Goal: Task Accomplishment & Management: Manage account settings

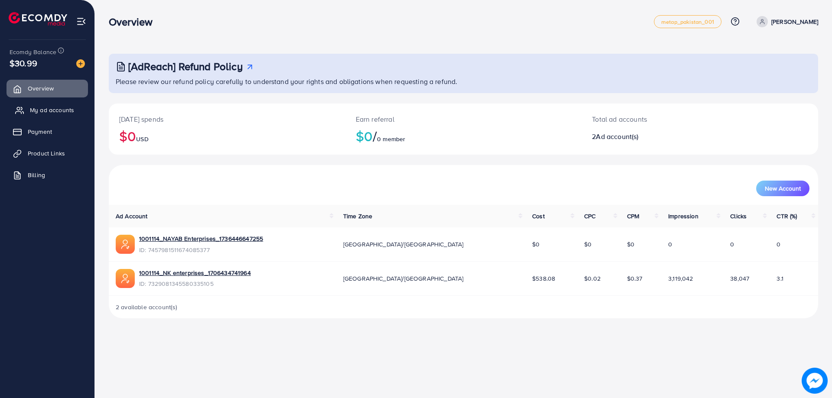
click at [65, 104] on link "My ad accounts" at bounding box center [47, 109] width 81 height 17
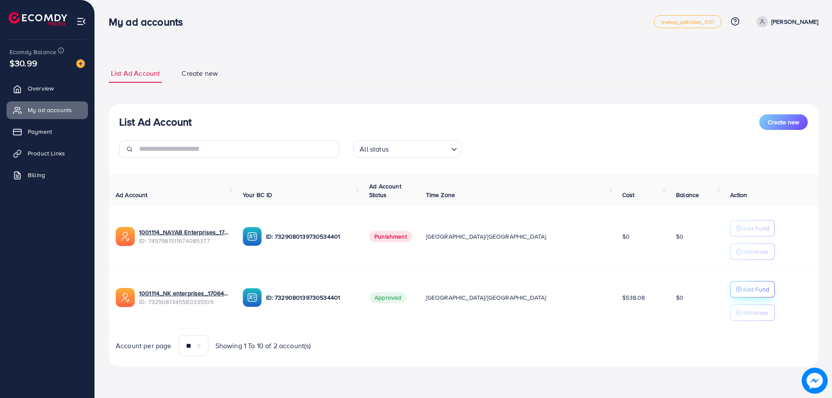
click at [743, 292] on p "Add Fund" at bounding box center [756, 289] width 26 height 10
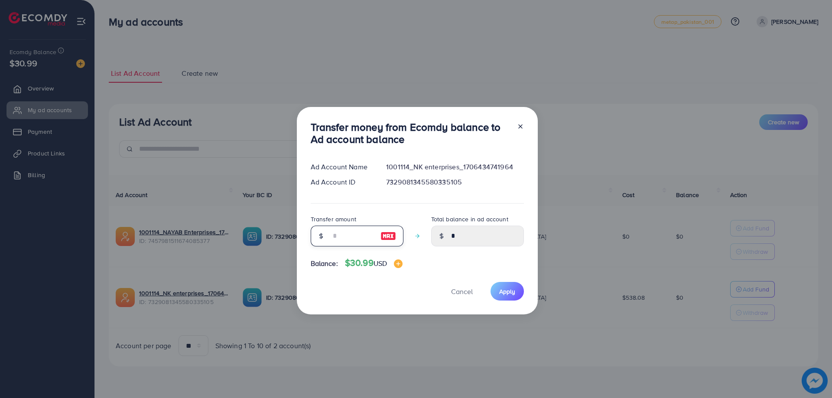
click at [345, 238] on input "number" at bounding box center [352, 236] width 43 height 21
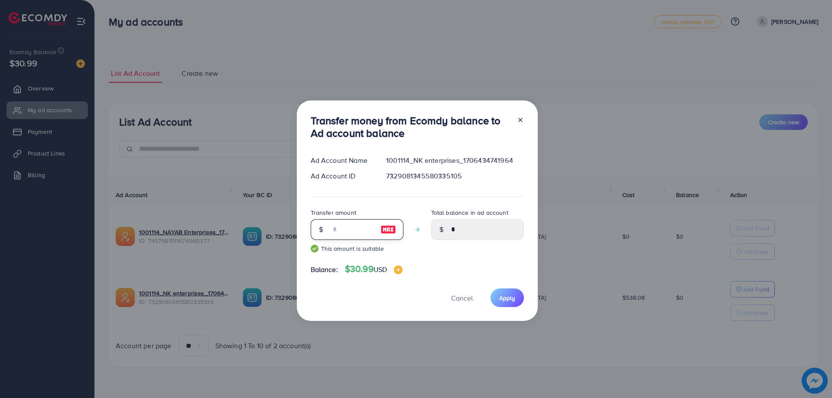
type input "**"
type input "*****"
type input "**"
click at [507, 301] on span "Apply" at bounding box center [507, 298] width 16 height 9
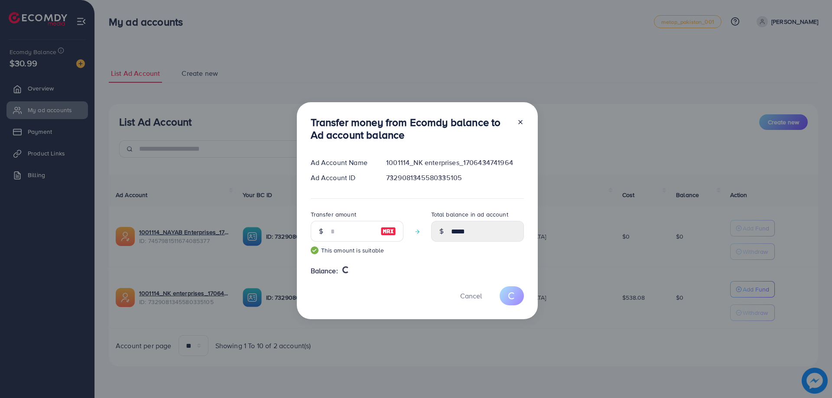
type input "*"
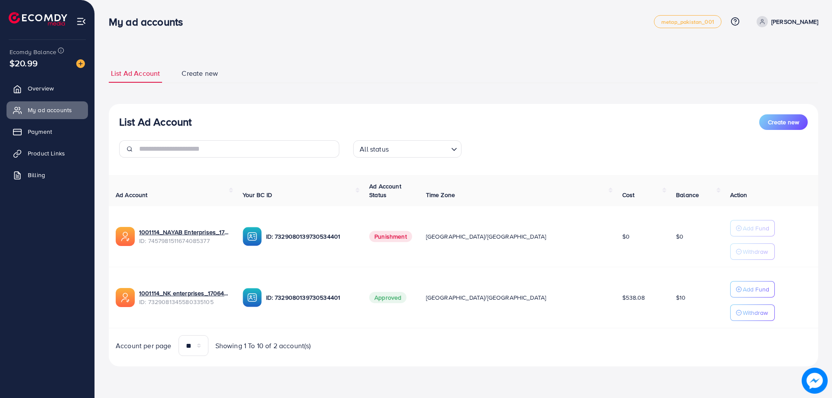
click at [81, 20] on img at bounding box center [81, 21] width 10 height 10
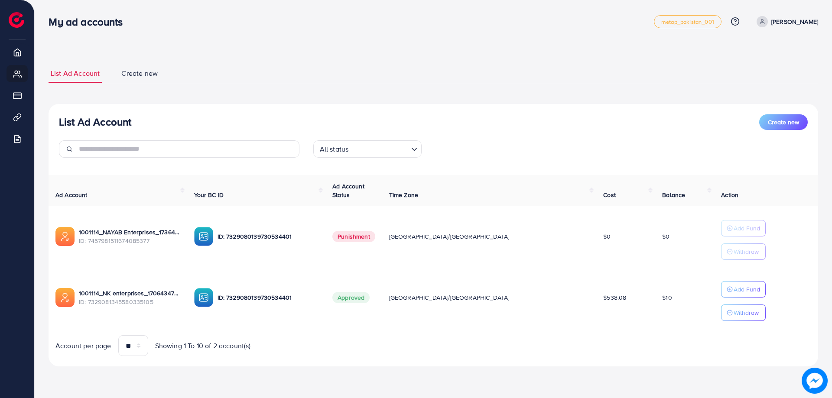
click at [783, 23] on p "[PERSON_NAME]" at bounding box center [795, 21] width 47 height 10
click at [755, 51] on span "Profile" at bounding box center [765, 51] width 20 height 10
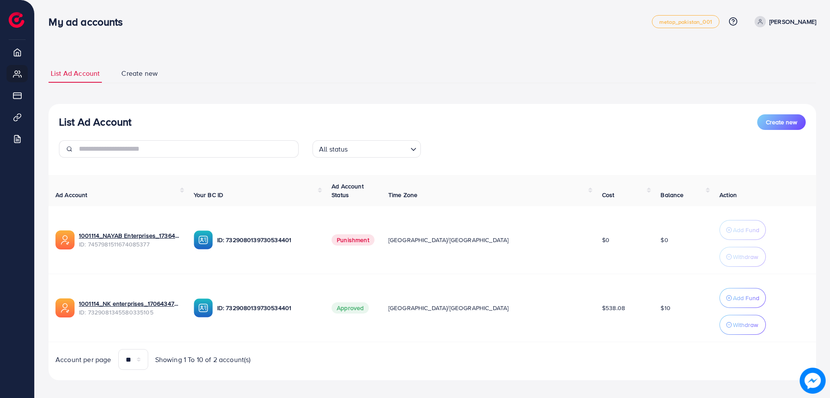
select select "********"
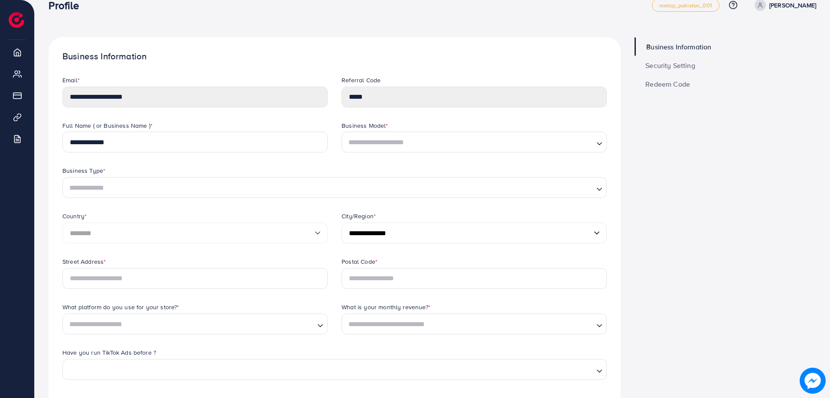
scroll to position [14, 0]
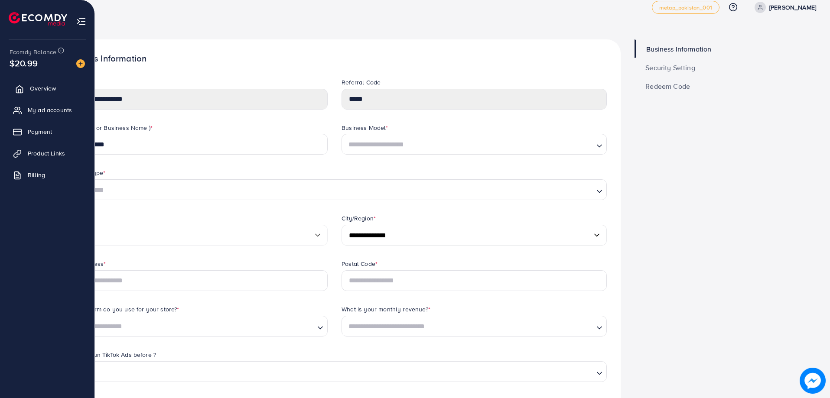
click at [44, 87] on span "Overview" at bounding box center [43, 88] width 26 height 9
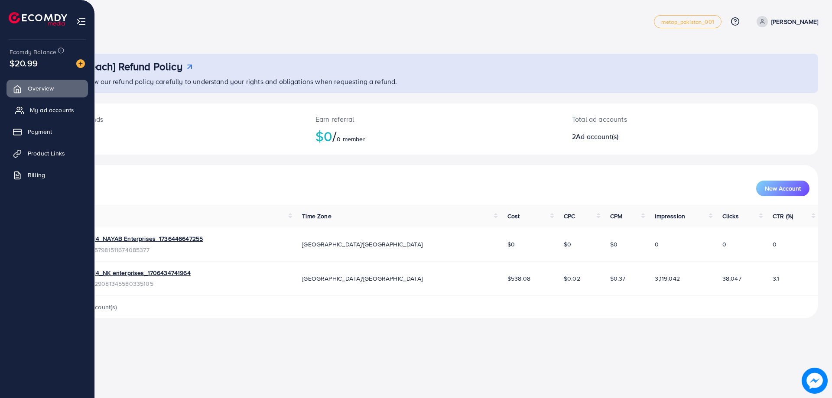
click at [44, 111] on span "My ad accounts" at bounding box center [52, 110] width 44 height 9
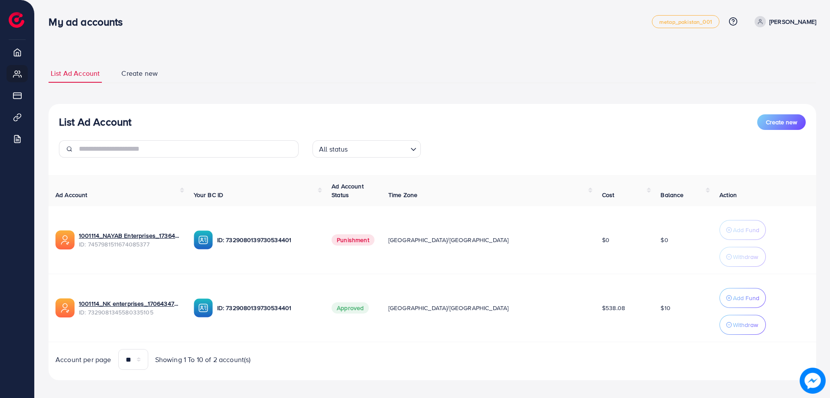
click at [167, 90] on div "List Ad Account Create new List Ad Account Create new All status Loading... Ad …" at bounding box center [433, 222] width 768 height 316
click at [779, 19] on p "[PERSON_NAME]" at bounding box center [792, 21] width 47 height 10
click at [759, 47] on span "Profile" at bounding box center [763, 51] width 20 height 10
select select "********"
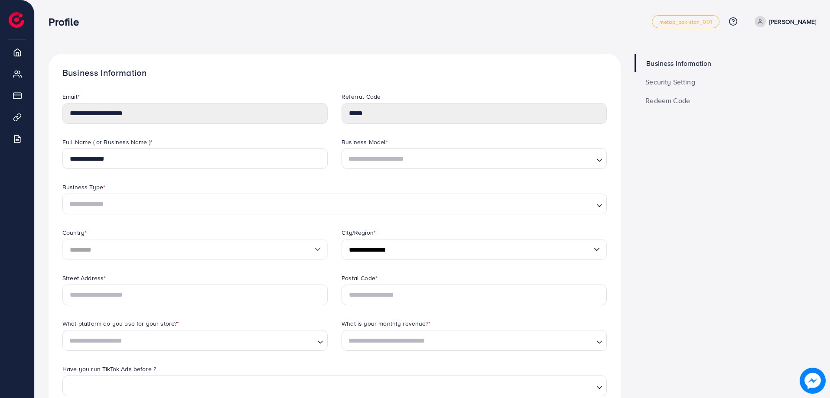
click at [664, 81] on span "Security Setting" at bounding box center [670, 81] width 50 height 7
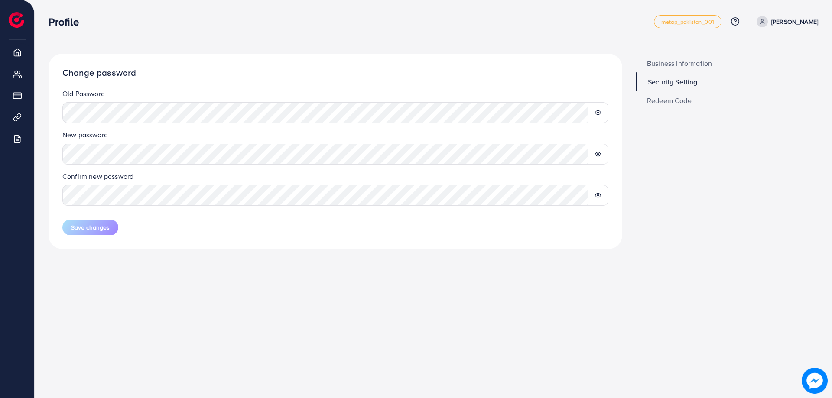
click at [598, 114] on circle at bounding box center [598, 113] width 2 height 2
click at [598, 114] on icon at bounding box center [599, 113] width 6 height 4
click at [598, 114] on circle at bounding box center [598, 113] width 2 height 2
click at [598, 114] on icon at bounding box center [599, 113] width 6 height 4
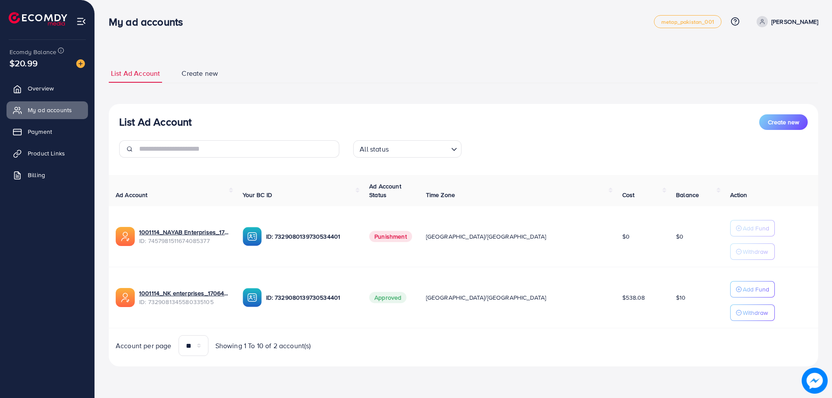
click at [787, 23] on p "[PERSON_NAME]" at bounding box center [795, 21] width 47 height 10
click at [762, 49] on span "Profile" at bounding box center [765, 51] width 20 height 10
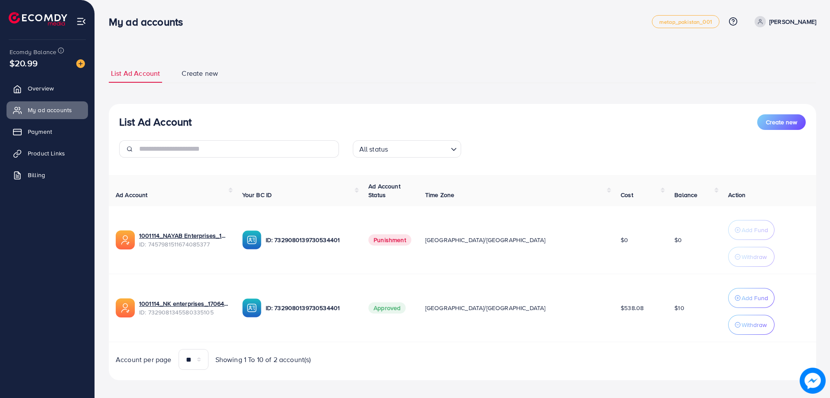
select select "********"
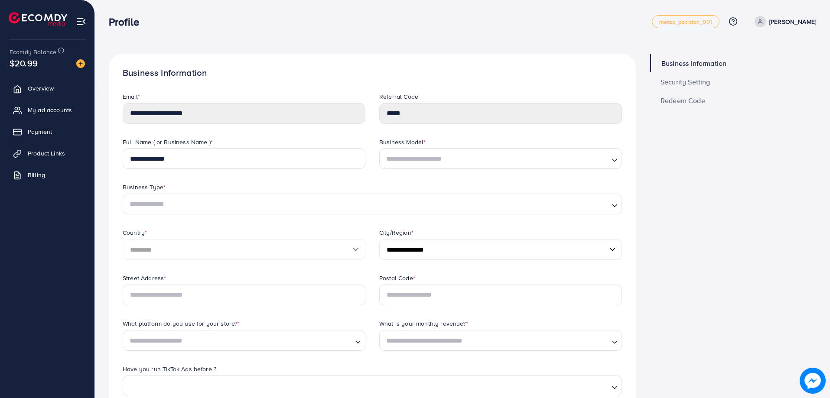
click at [690, 82] on span "Security Setting" at bounding box center [686, 81] width 50 height 7
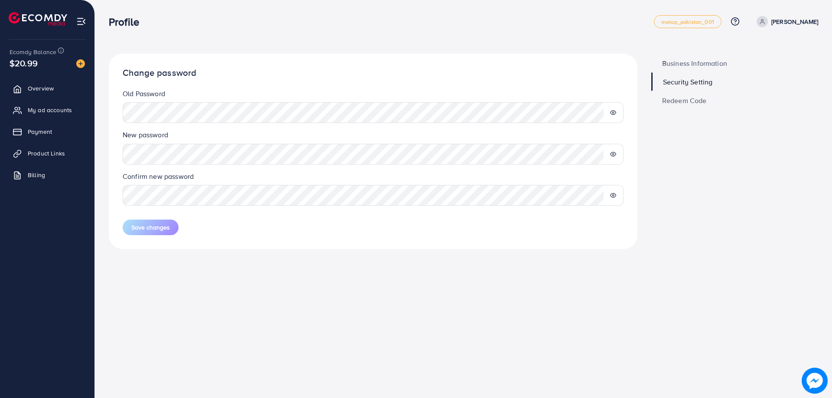
click at [614, 113] on icon at bounding box center [613, 113] width 6 height 6
click at [613, 154] on circle at bounding box center [614, 154] width 2 height 2
click at [615, 196] on icon at bounding box center [613, 195] width 6 height 6
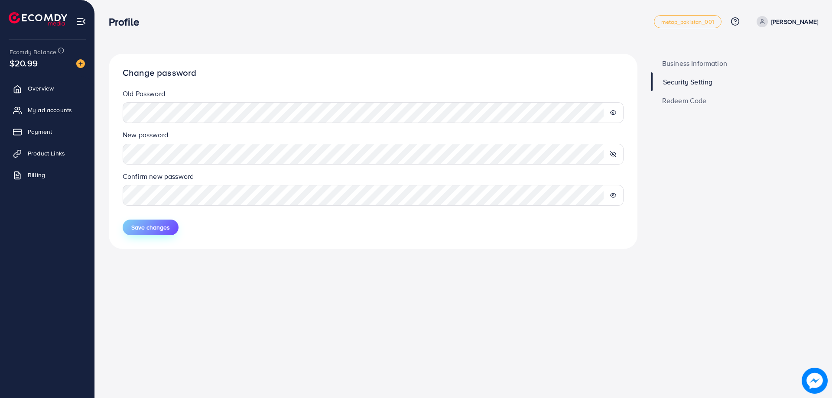
click at [143, 227] on span "Save changes" at bounding box center [150, 227] width 39 height 9
